Goal: Task Accomplishment & Management: Manage account settings

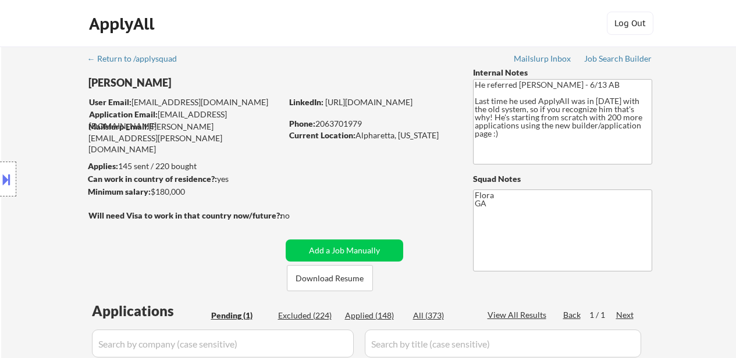
scroll to position [291, 0]
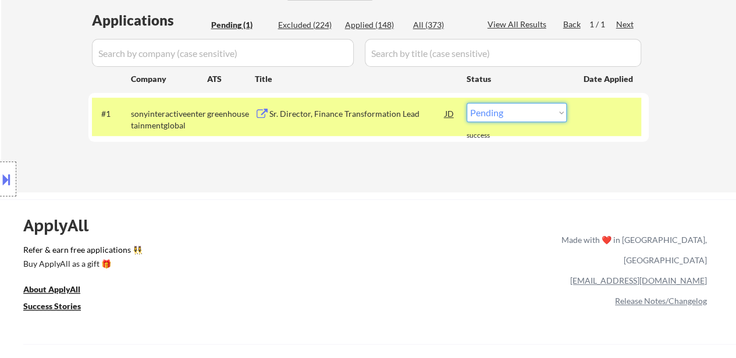
select select ""applied""
click at [467, 103] on select "Choose an option... Pending Applied Excluded (Questions) Excluded (Expired) Exc…" at bounding box center [517, 112] width 100 height 19
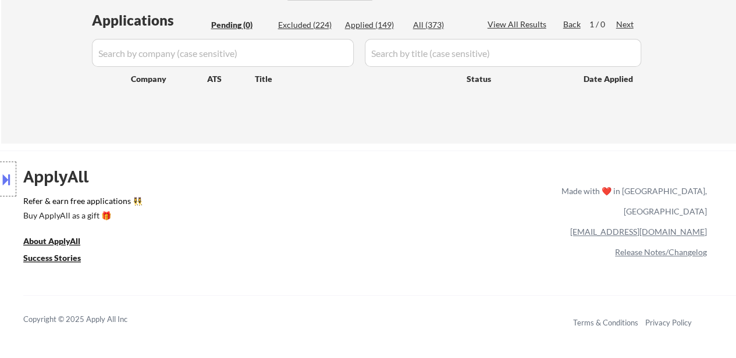
click at [371, 24] on div "Applied (149)" at bounding box center [374, 25] width 58 height 12
select select ""applied""
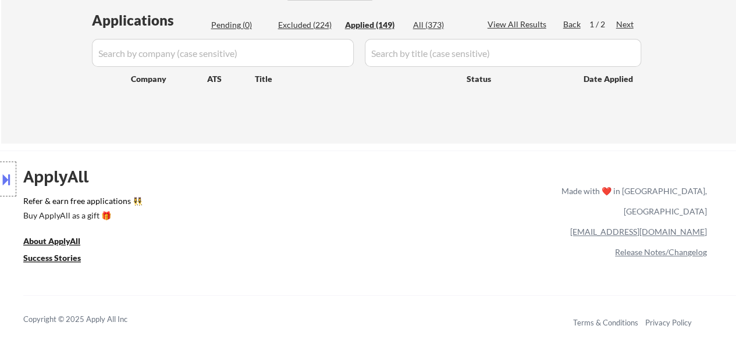
select select ""applied""
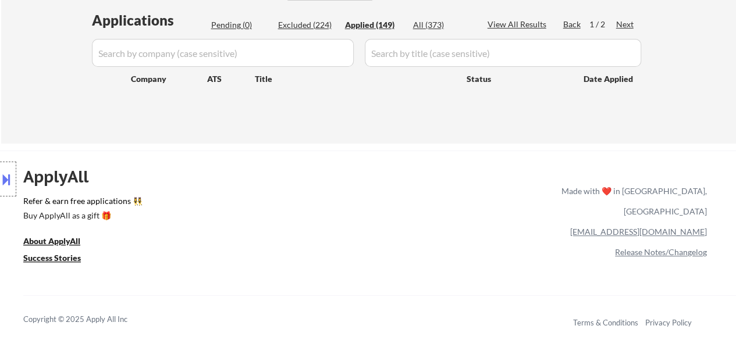
select select ""applied""
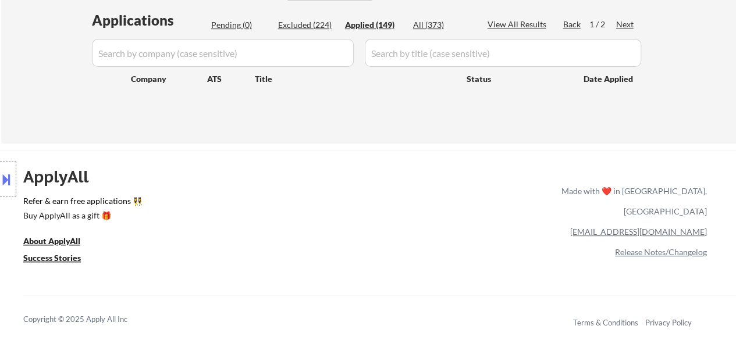
select select ""applied""
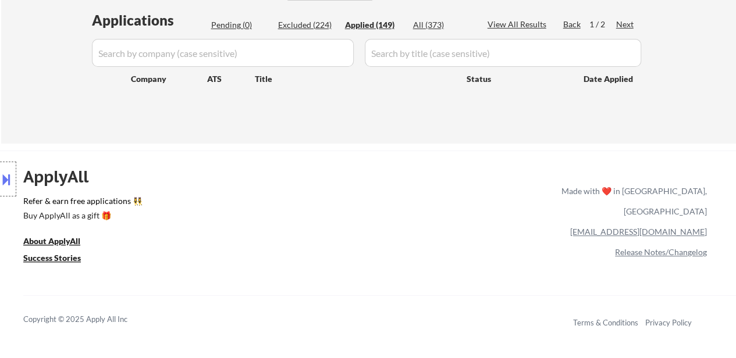
select select ""applied""
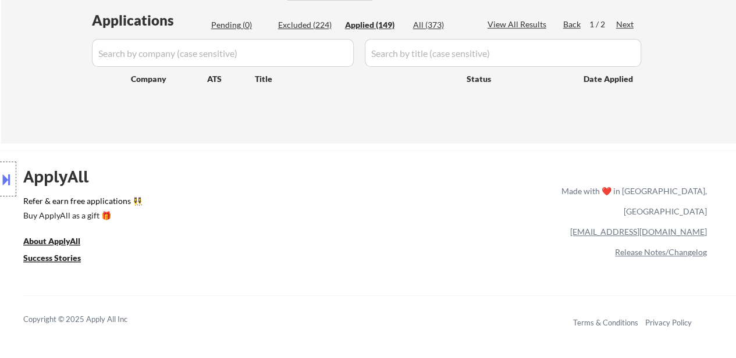
select select ""applied""
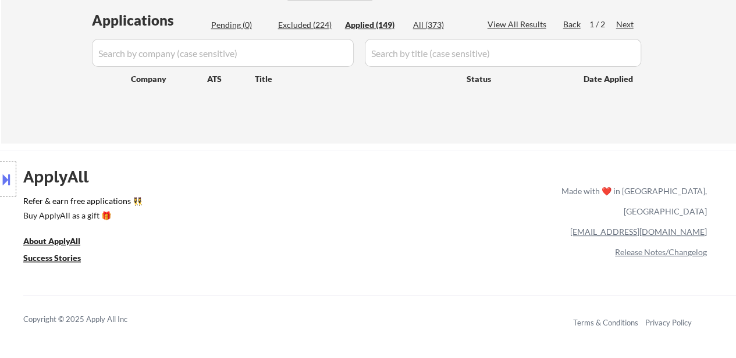
select select ""applied""
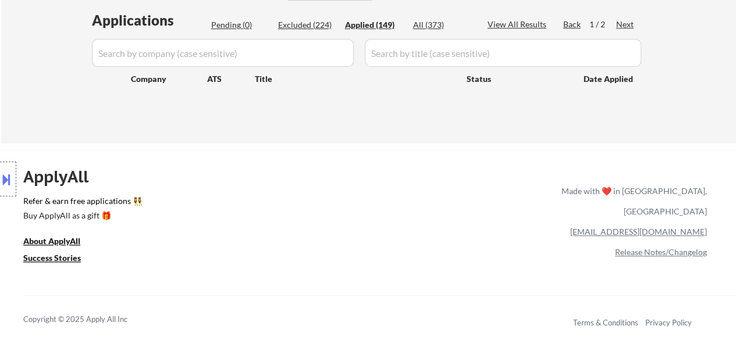
select select ""applied""
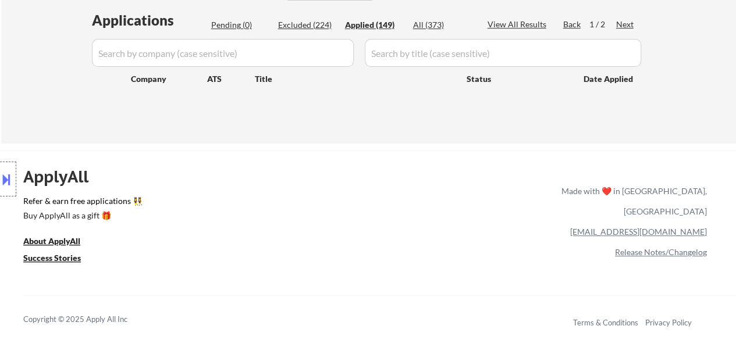
select select ""applied""
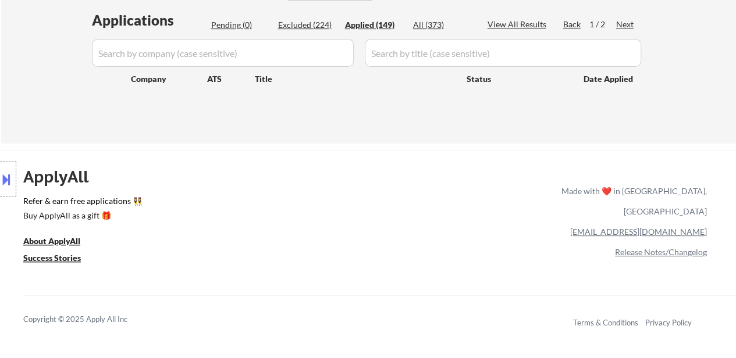
select select ""applied""
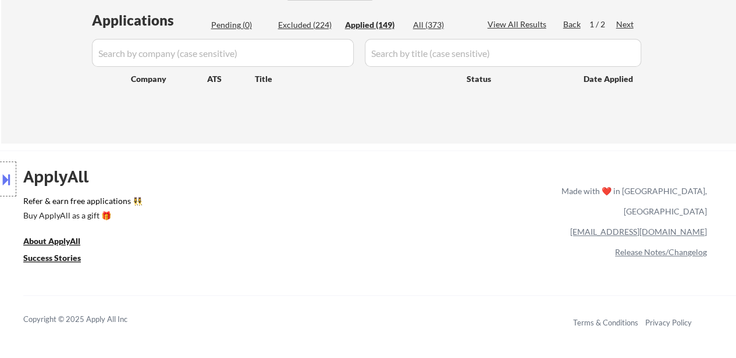
select select ""applied""
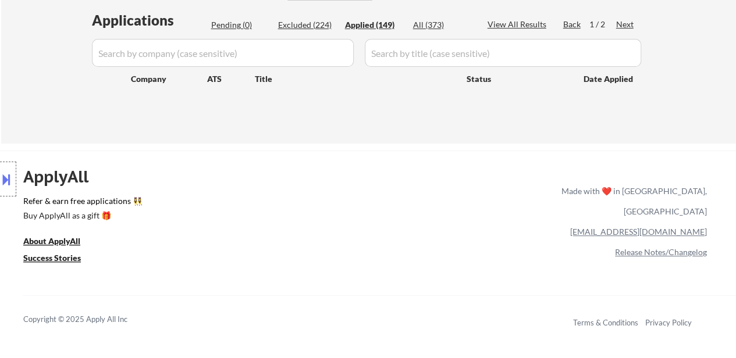
select select ""applied""
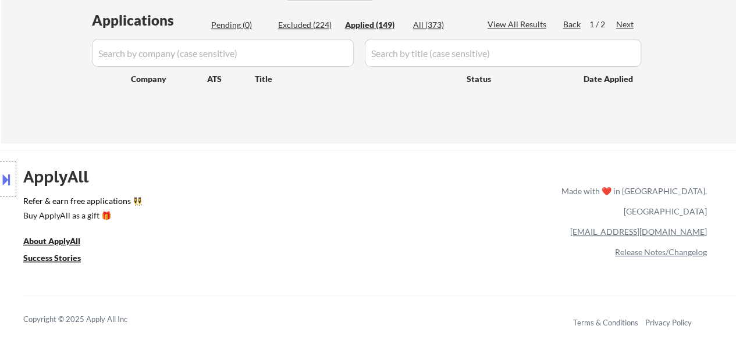
select select ""applied""
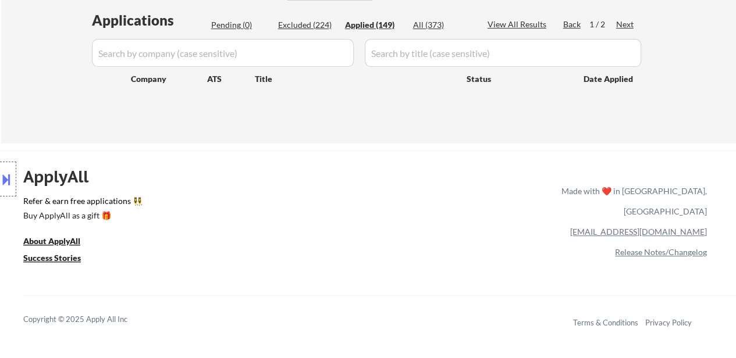
select select ""applied""
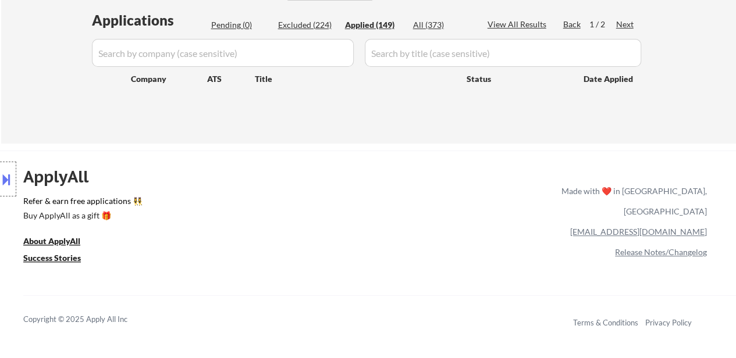
select select ""applied""
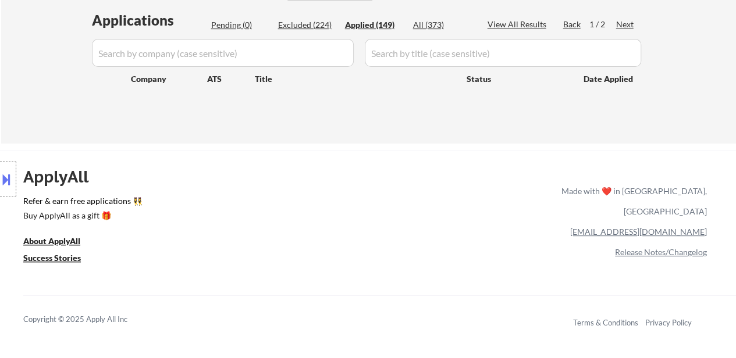
select select ""applied""
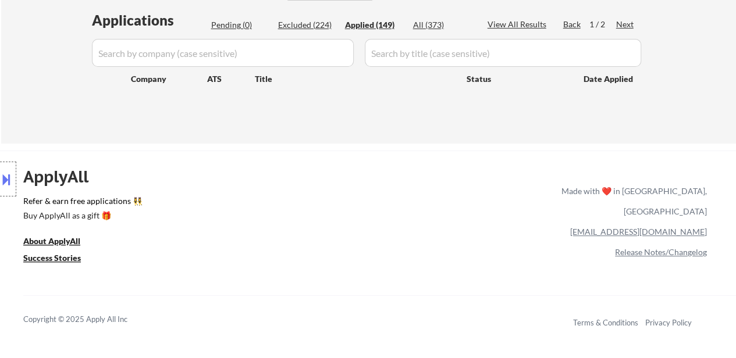
select select ""applied""
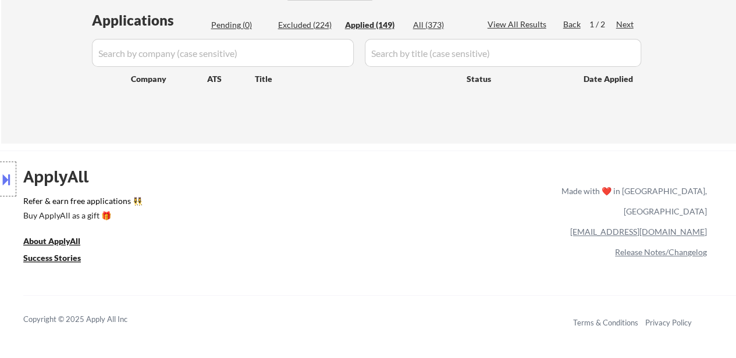
select select ""applied""
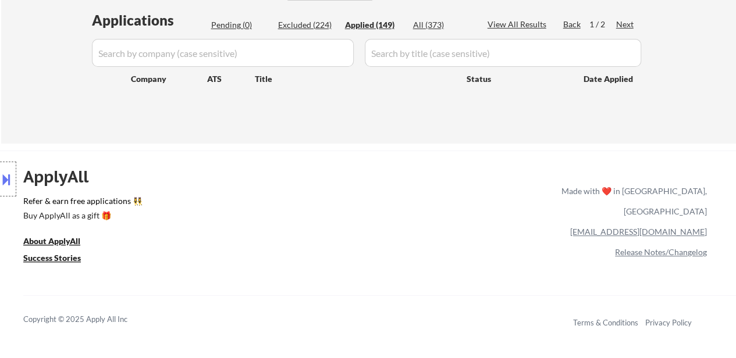
select select ""applied""
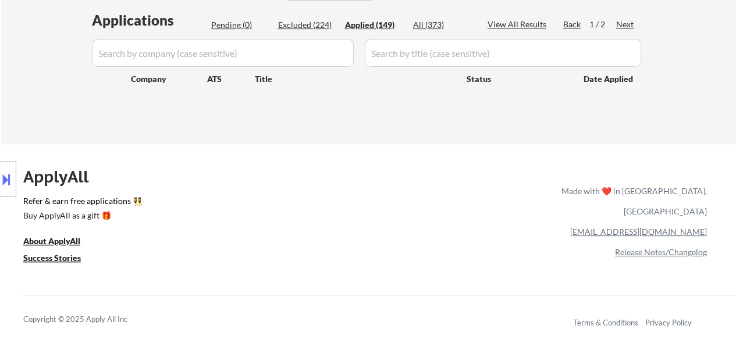
select select ""applied""
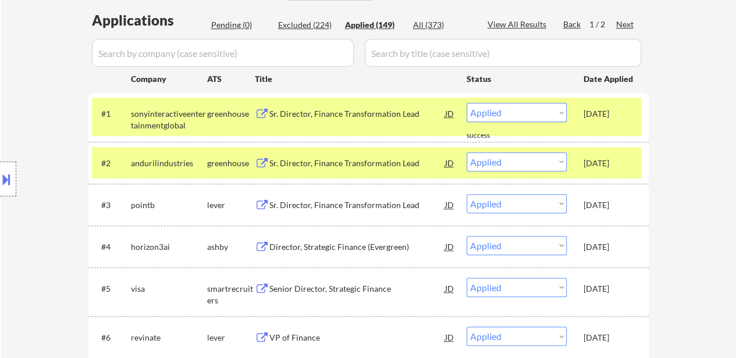
click at [340, 111] on div "Sr. Director, Finance Transformation Lead" at bounding box center [357, 114] width 176 height 12
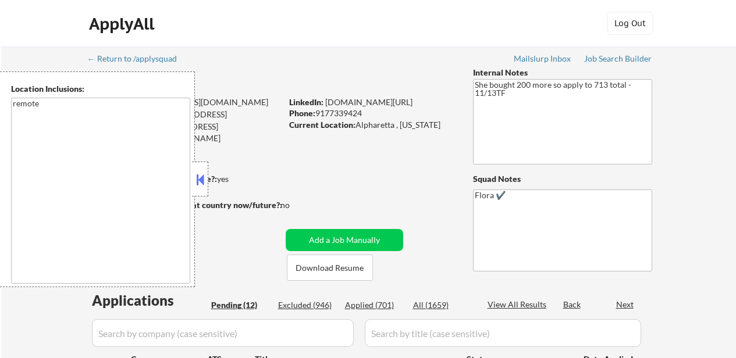
select select ""pending""
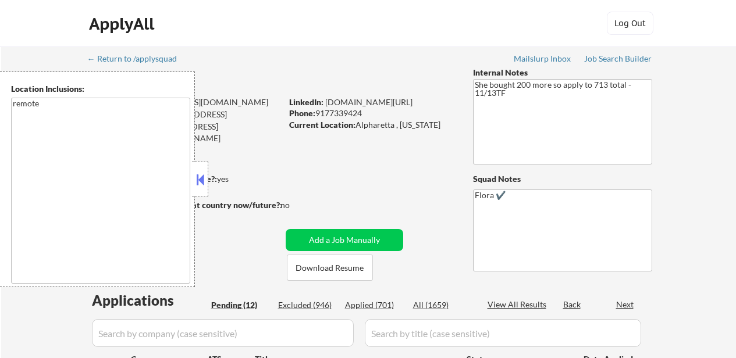
select select ""pending""
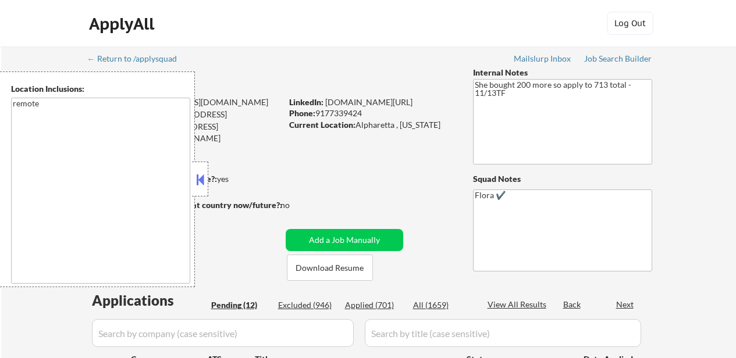
select select ""pending""
click at [202, 179] on button at bounding box center [200, 179] width 13 height 17
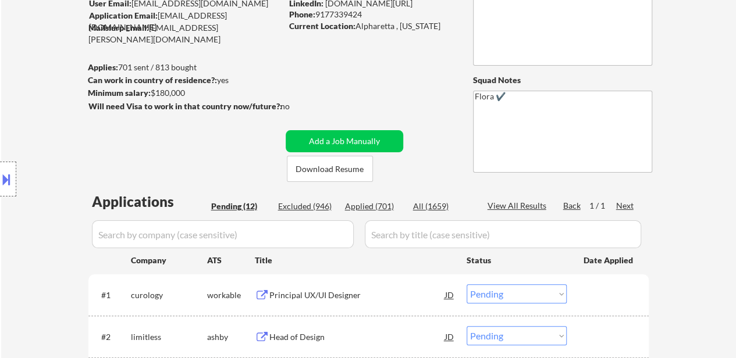
scroll to position [116, 0]
